Goal: Find specific page/section

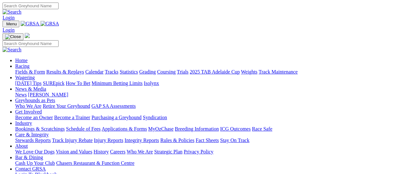
click at [70, 69] on link "Results & Replays" at bounding box center [65, 71] width 38 height 5
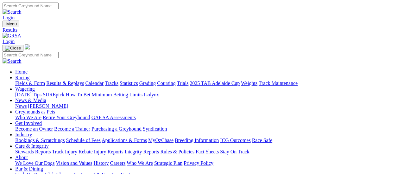
click at [19, 80] on link "Fields & Form" at bounding box center [30, 82] width 30 height 5
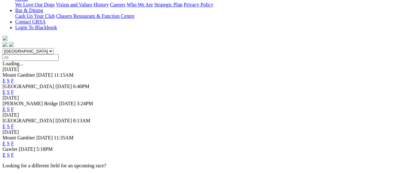
scroll to position [190, 0]
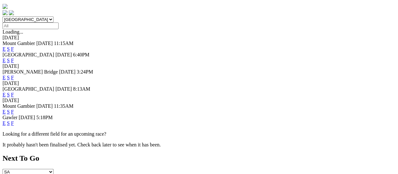
click at [14, 120] on link "F" at bounding box center [12, 122] width 3 height 5
